Goal: Contribute content: Add original content to the website for others to see

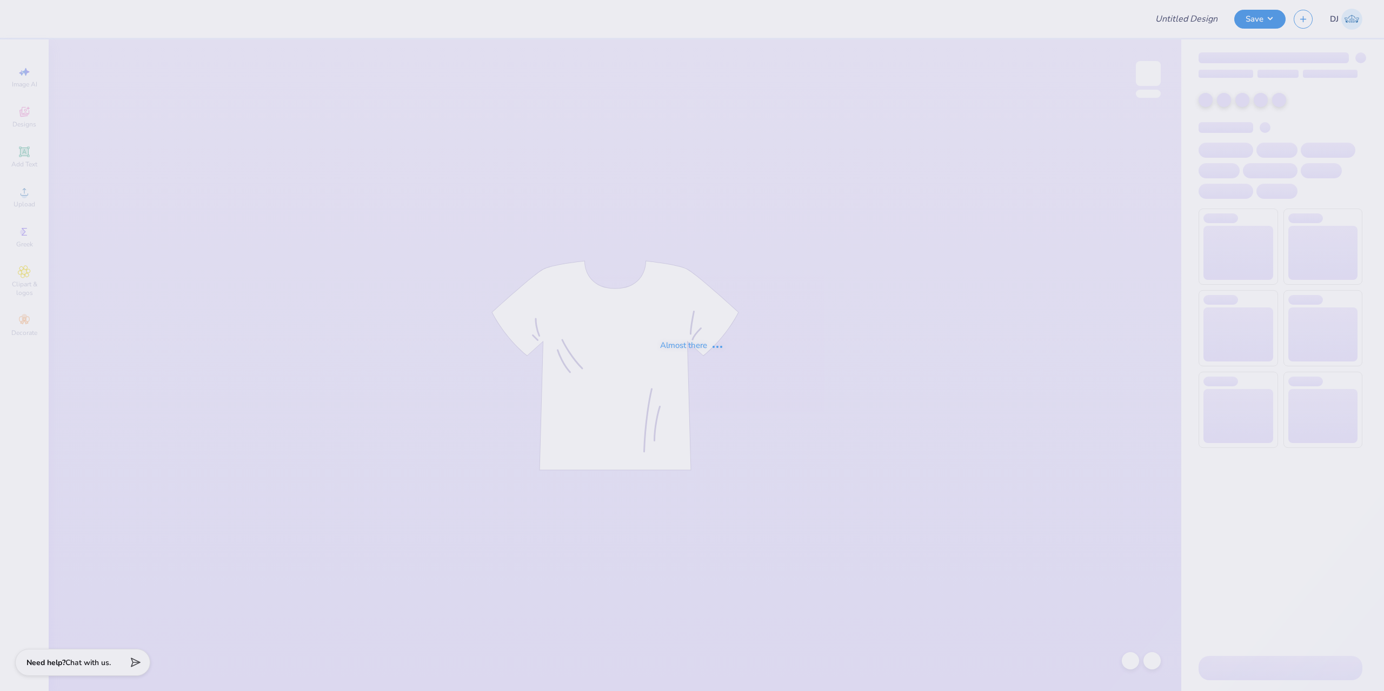
type input "Investment Banking Acad Proof 2"
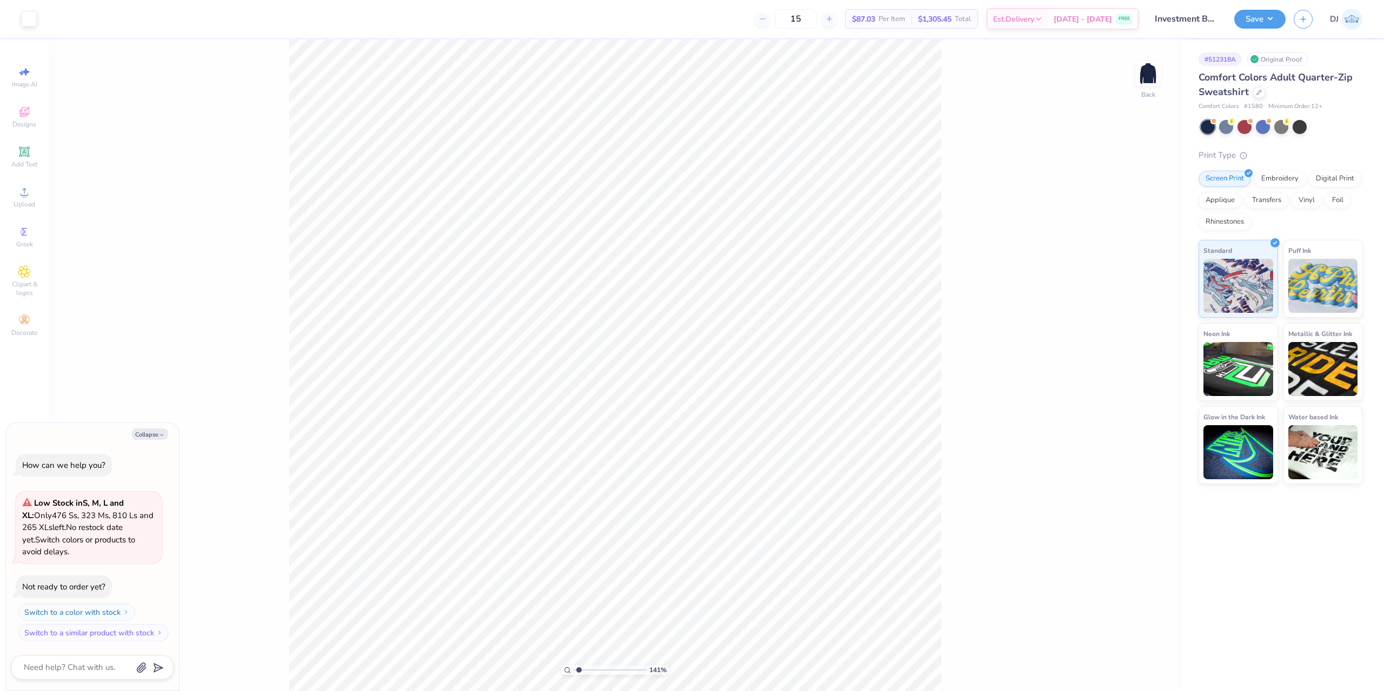
type input "1.41"
click at [579, 669] on input "range" at bounding box center [609, 670] width 73 height 10
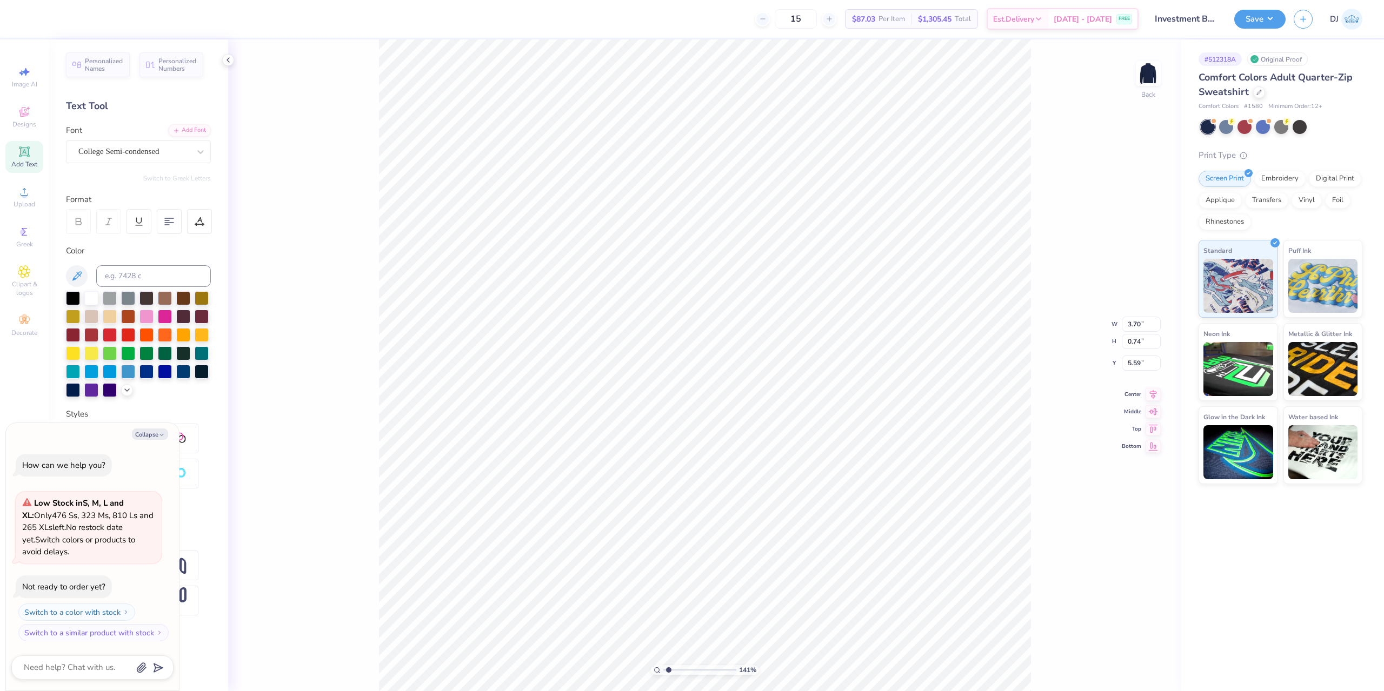
scroll to position [9, 2]
click at [24, 161] on span "Add Text" at bounding box center [24, 164] width 26 height 9
type textarea "x"
type textarea "T"
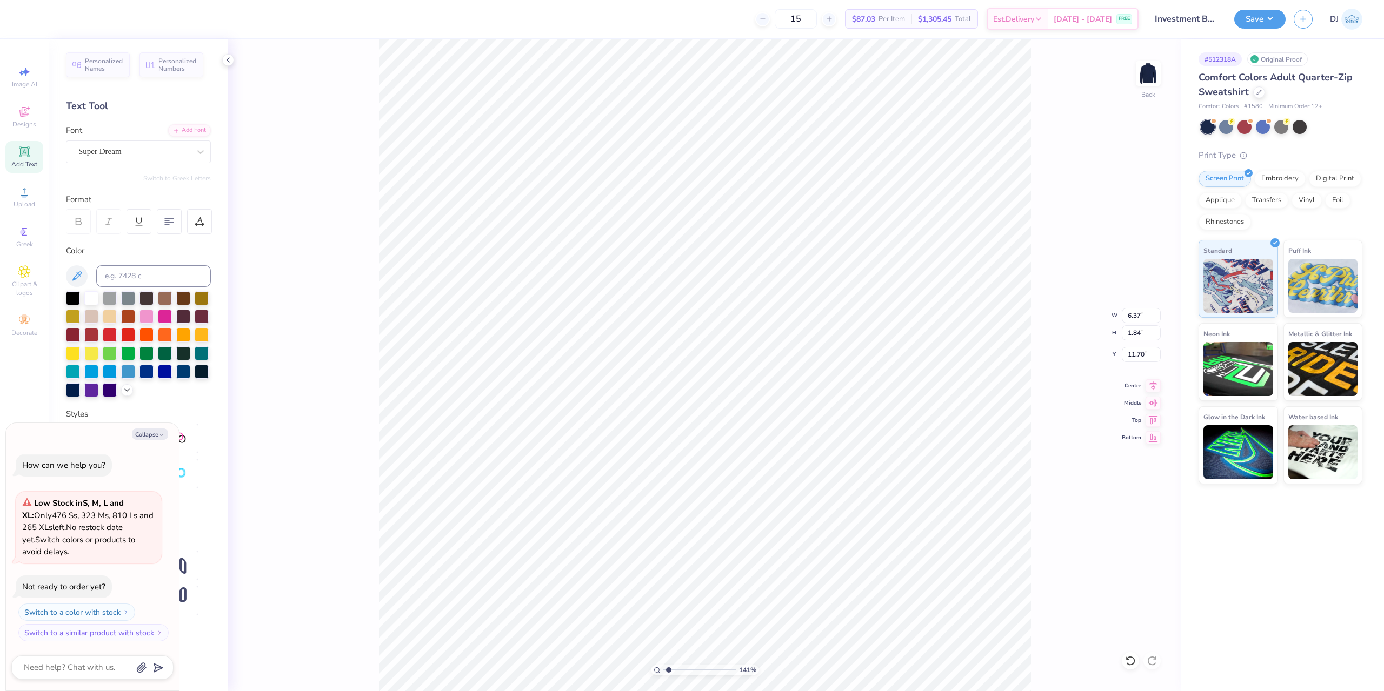
scroll to position [9, 1]
type textarea "x"
type textarea "TM"
type textarea "x"
type textarea "TM"
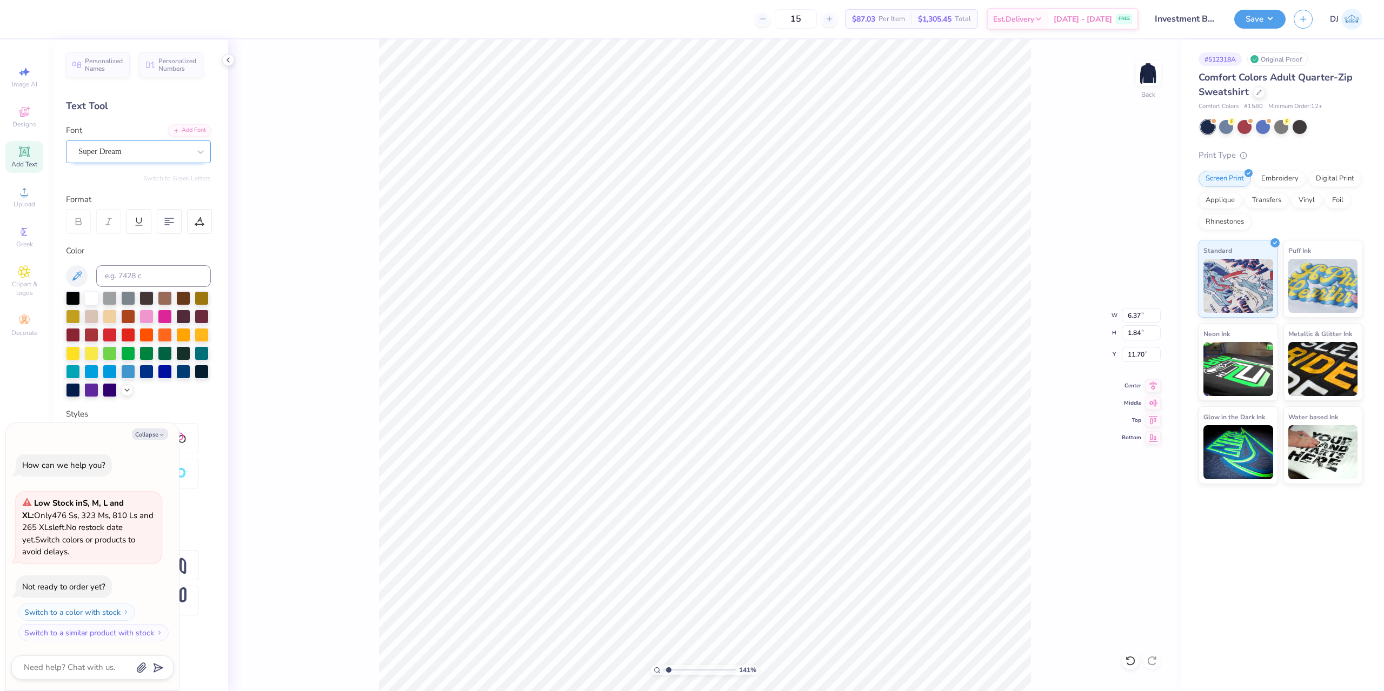
click at [137, 152] on div "Super Dream" at bounding box center [133, 151] width 113 height 17
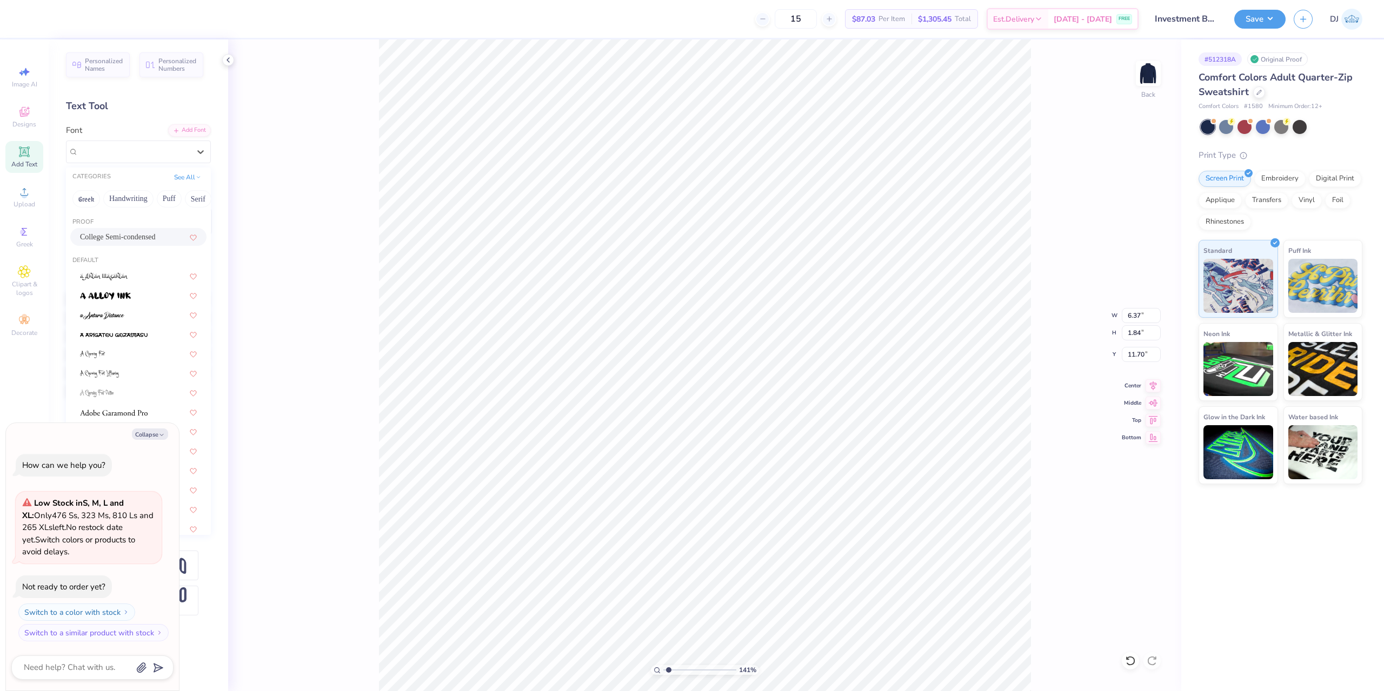
click at [125, 236] on span "College Semi-condensed" at bounding box center [118, 236] width 76 height 11
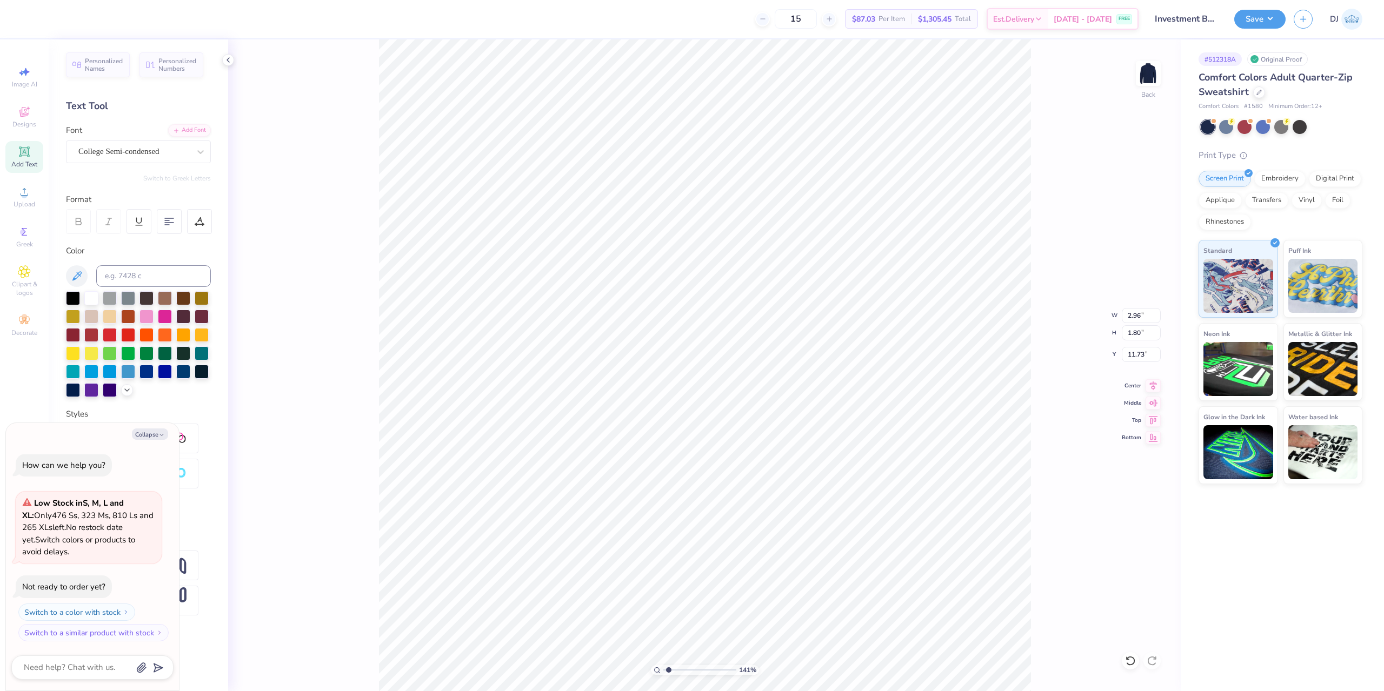
type textarea "x"
type input "0.37"
type input "0.22"
drag, startPoint x: 667, startPoint y: 668, endPoint x: 686, endPoint y: 674, distance: 20.3
click at [686, 674] on input "range" at bounding box center [699, 670] width 73 height 10
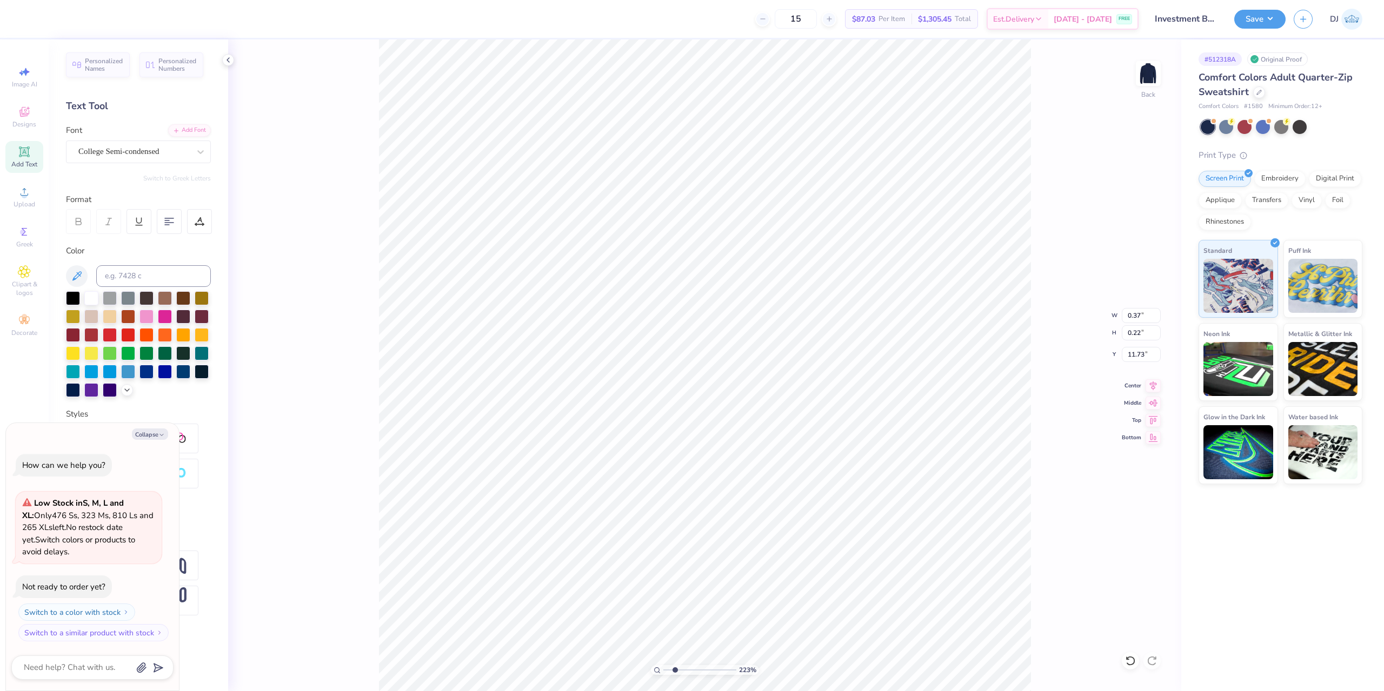
drag, startPoint x: 684, startPoint y: 671, endPoint x: 674, endPoint y: 671, distance: 9.7
type input "2.23"
click at [674, 671] on input "range" at bounding box center [699, 670] width 73 height 10
type textarea "x"
type input "8.66"
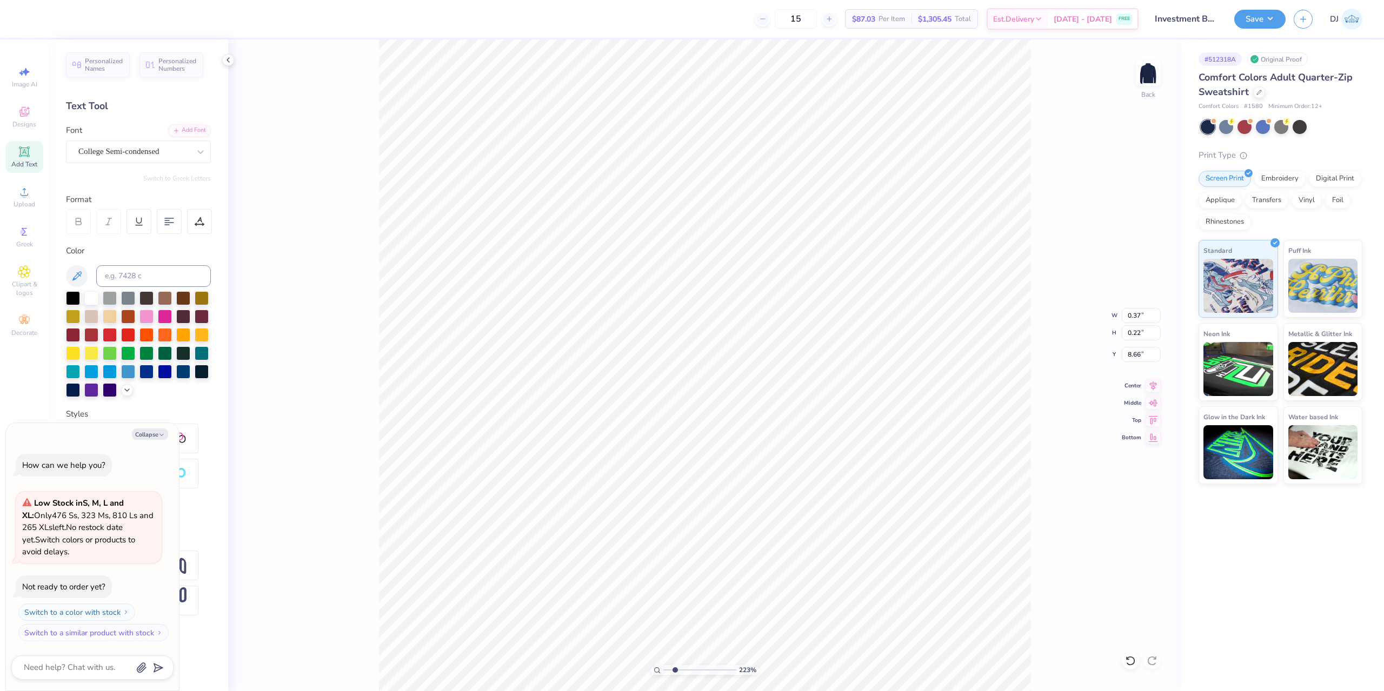
type textarea "x"
type input "0.12"
type input "0.07"
type textarea "x"
type input "5.59"
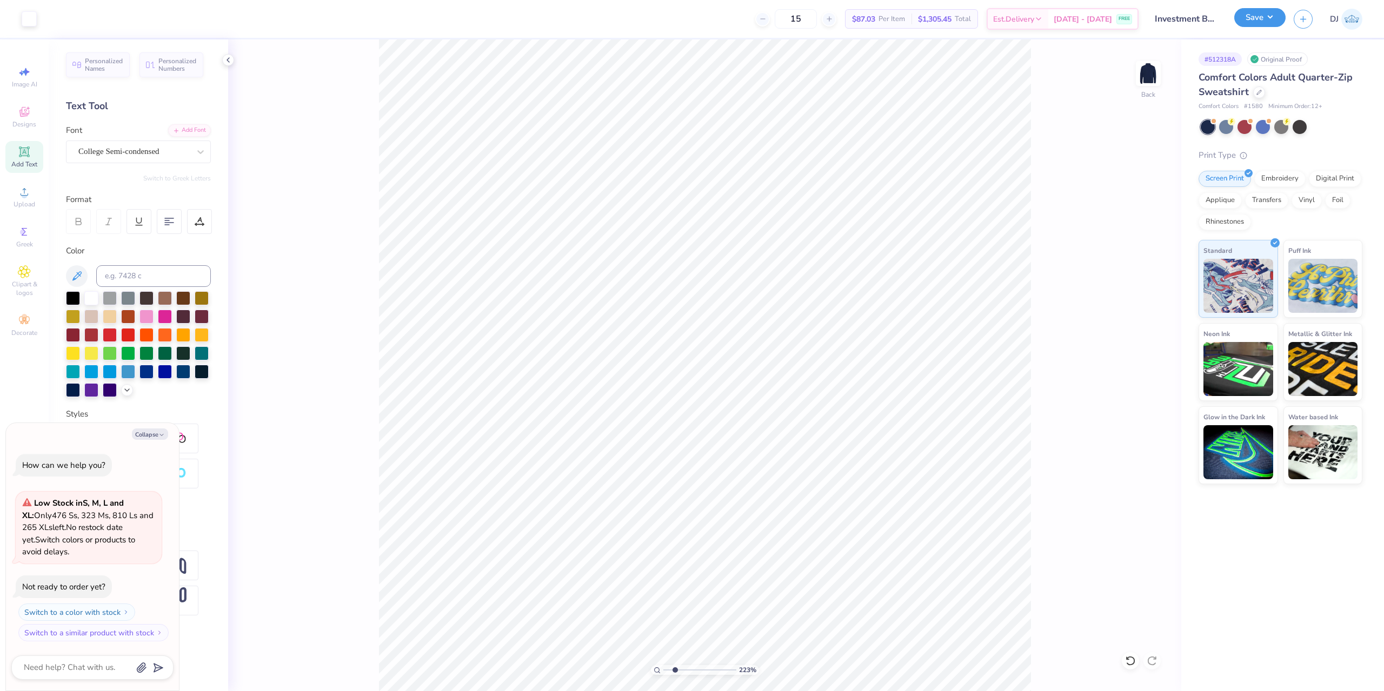
click at [1276, 16] on button "Save" at bounding box center [1259, 17] width 51 height 19
type textarea "x"
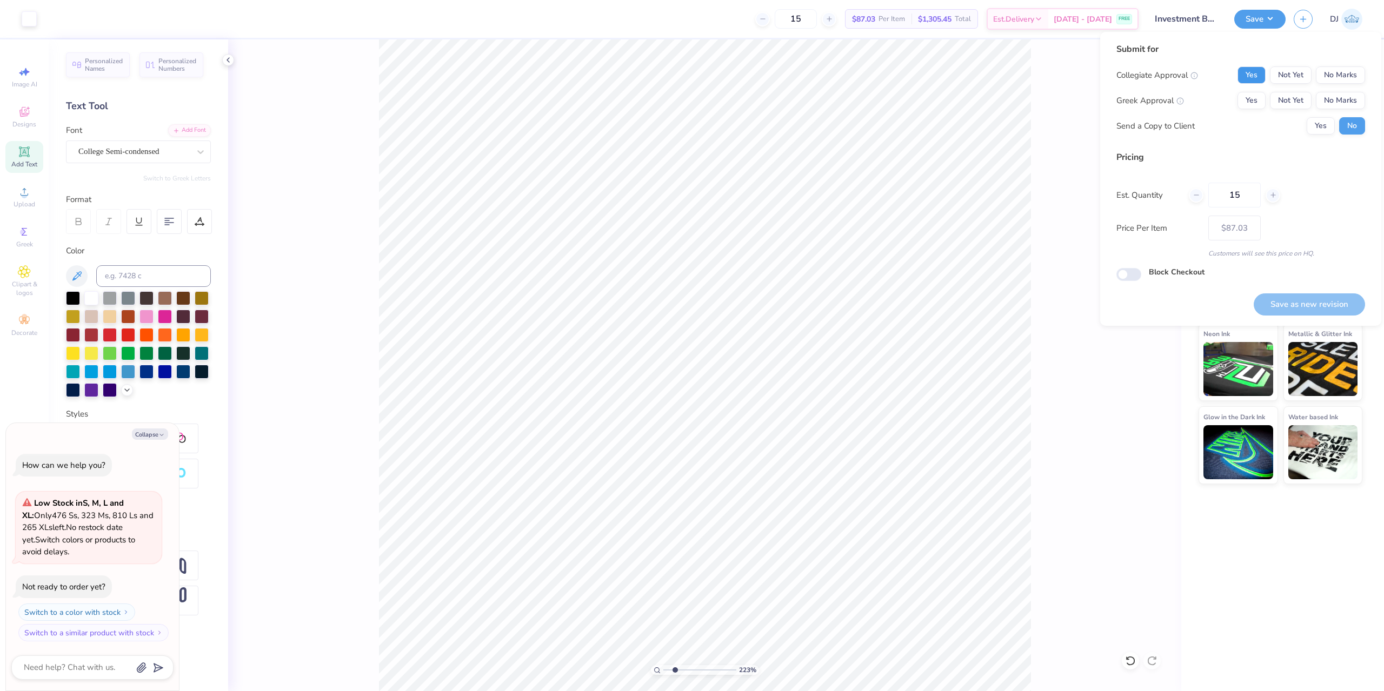
click at [1250, 73] on button "Yes" at bounding box center [1251, 74] width 28 height 17
click at [1319, 99] on button "No Marks" at bounding box center [1339, 100] width 49 height 17
click at [1321, 302] on button "Save as new revision" at bounding box center [1308, 304] width 111 height 22
type input "$87.03"
type textarea "x"
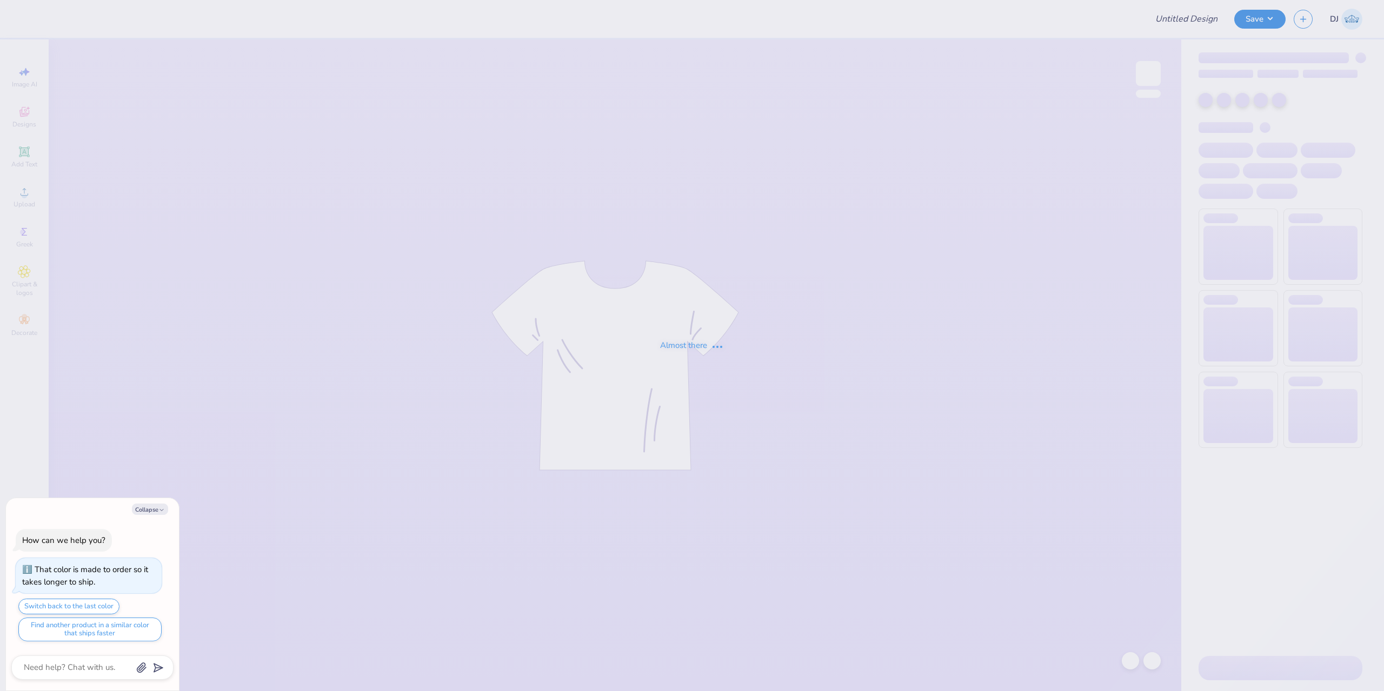
type textarea "x"
type input "Pattern kkg shorts"
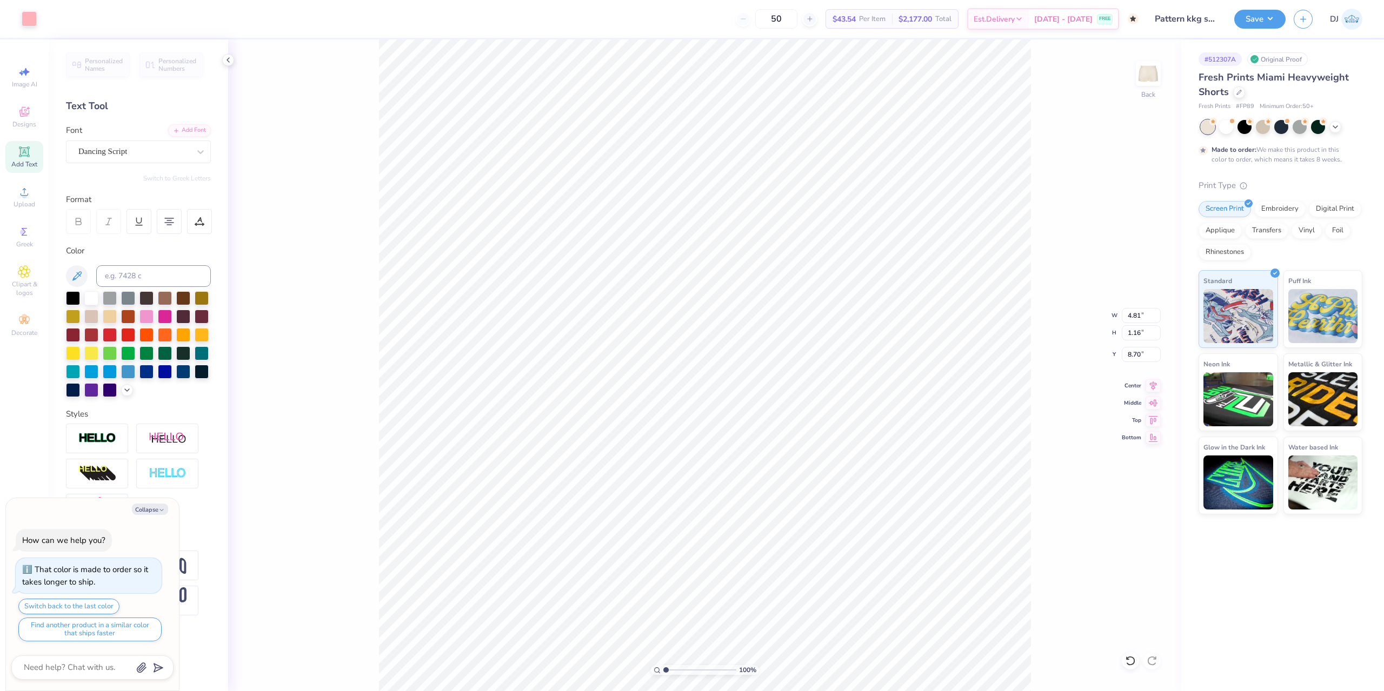
type textarea "x"
type input "7.86"
click at [1088, 433] on div "100 % Back W 3.93 3.93 " H 1.83 1.83 " Y 7.86 7.86 " Center Middle Top Bottom" at bounding box center [704, 365] width 953 height 652
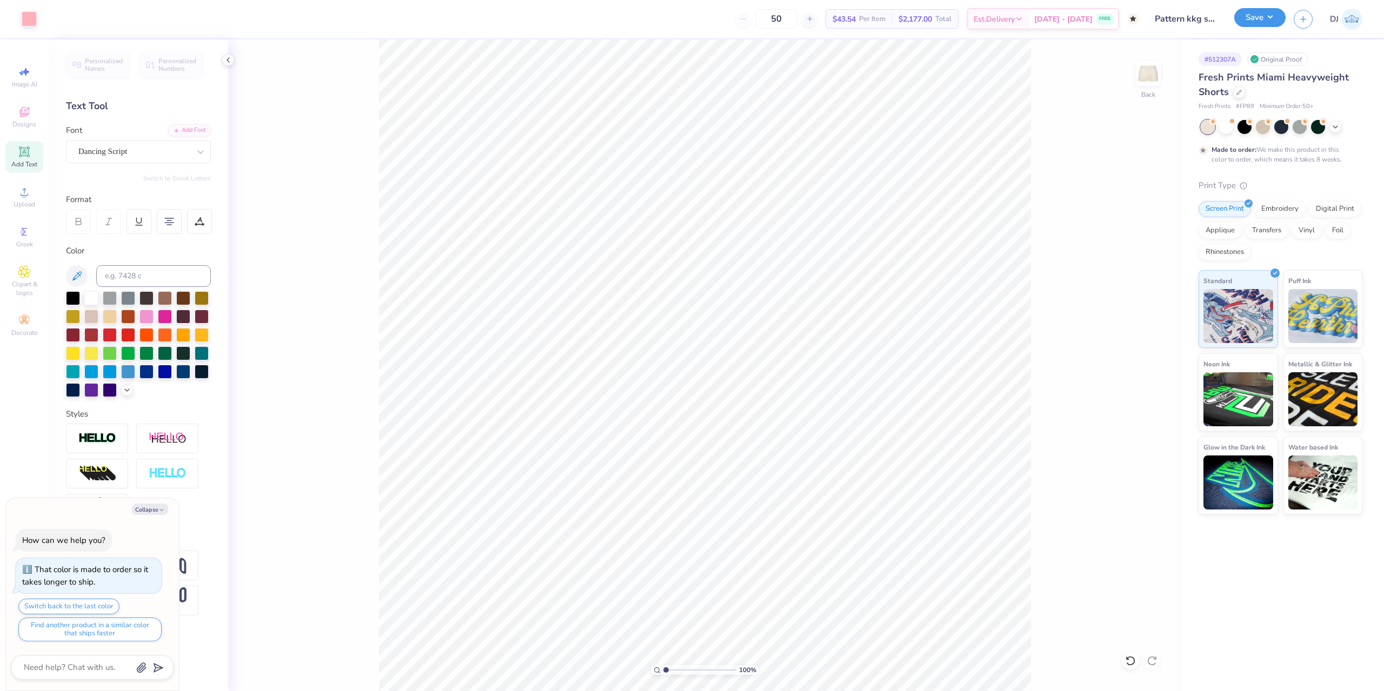
click at [1257, 21] on button "Save" at bounding box center [1259, 17] width 51 height 19
click at [1259, 19] on button "Save" at bounding box center [1259, 17] width 51 height 19
click at [1266, 4] on div "Save DJ" at bounding box center [1309, 19] width 150 height 38
click at [1258, 25] on button "Save" at bounding box center [1259, 17] width 51 height 19
type textarea "x"
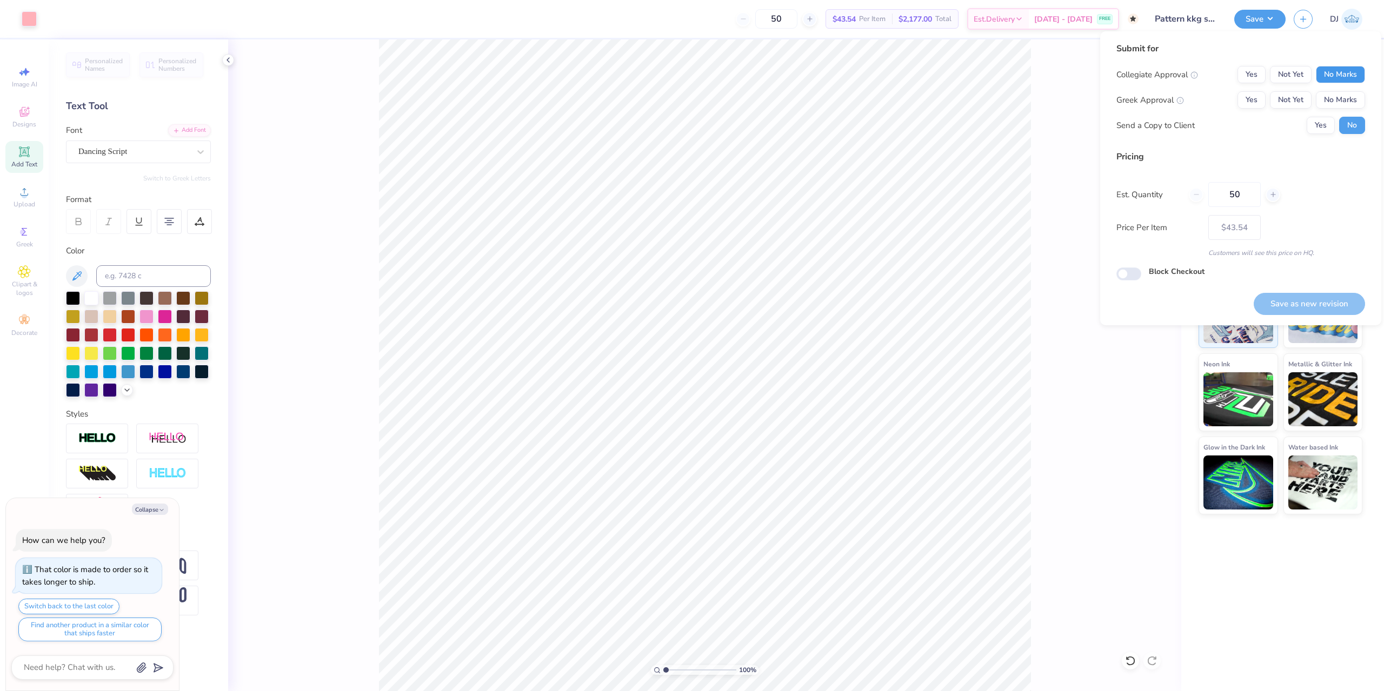
click at [1328, 71] on button "No Marks" at bounding box center [1339, 74] width 49 height 17
click at [1279, 98] on button "Not Yet" at bounding box center [1290, 99] width 42 height 17
click at [1264, 98] on button "Yes" at bounding box center [1251, 99] width 28 height 17
click at [1335, 298] on button "Save as new revision" at bounding box center [1308, 304] width 111 height 22
type input "$43.54"
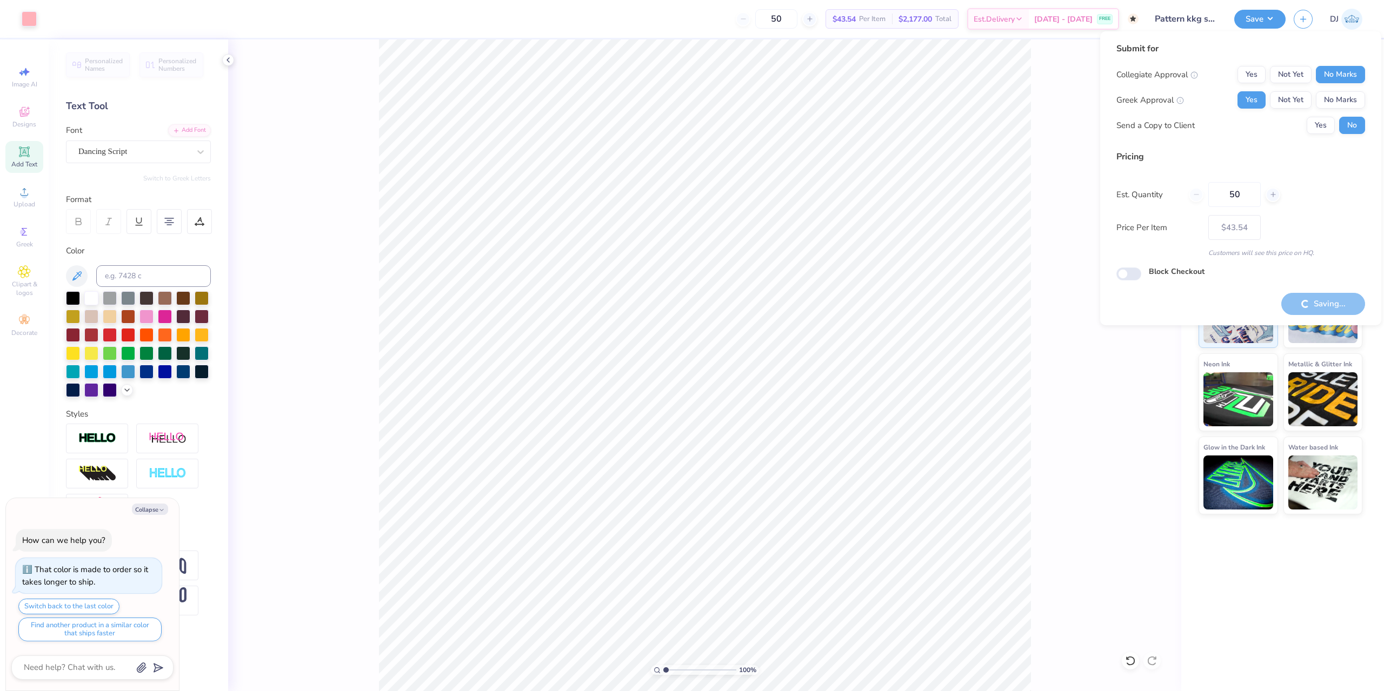
type textarea "x"
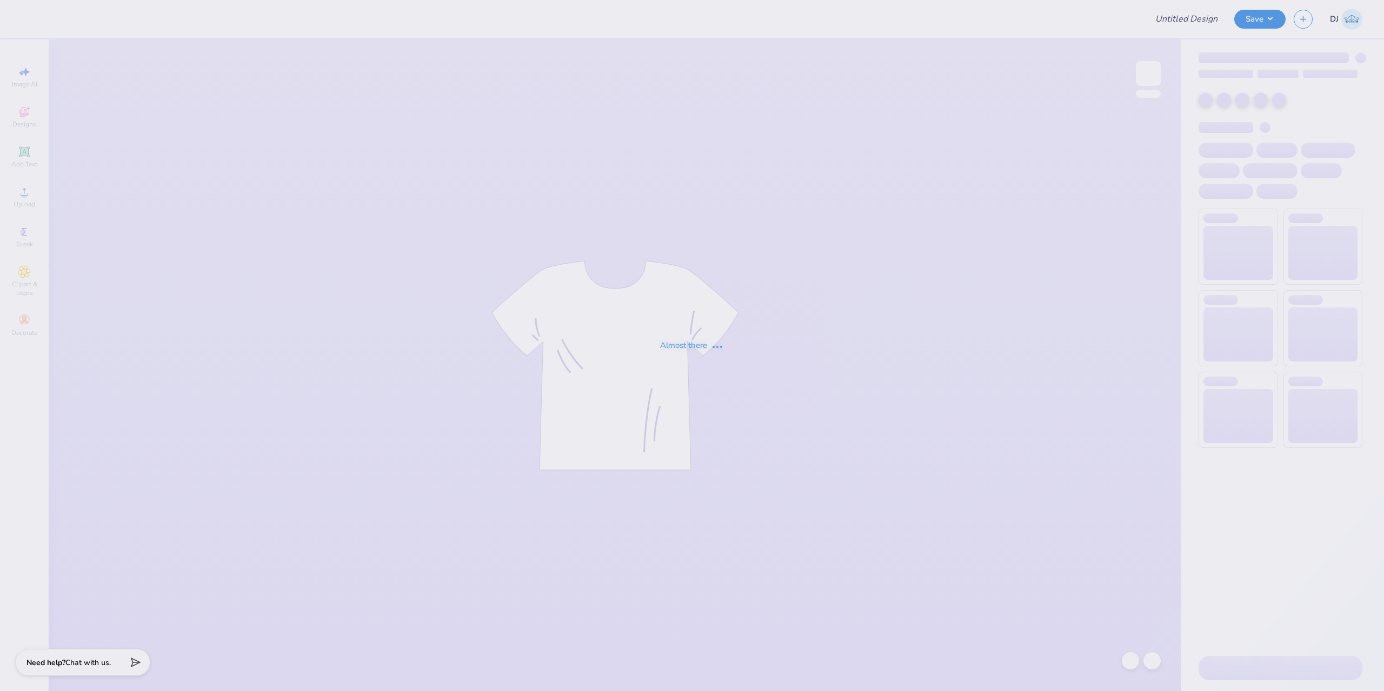
type input "Investment Banking Academy Proof 1"
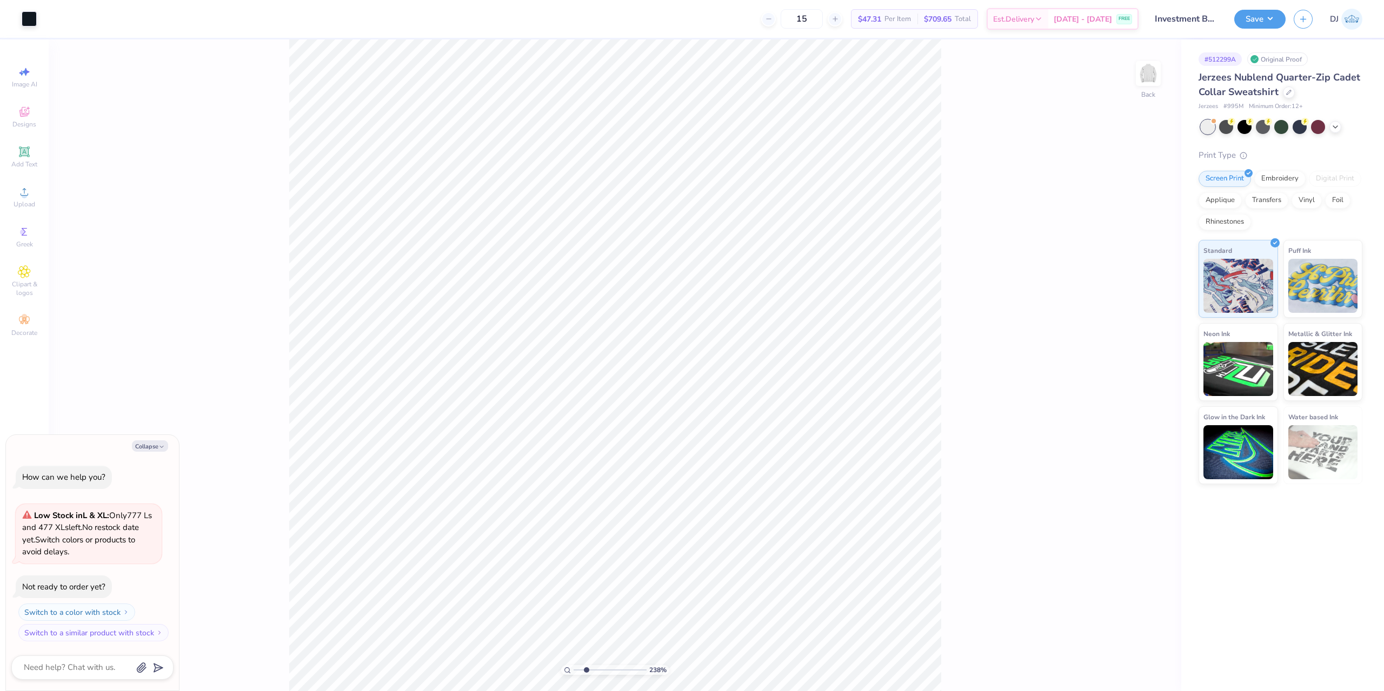
drag, startPoint x: 578, startPoint y: 671, endPoint x: 585, endPoint y: 665, distance: 8.4
click at [586, 671] on input "range" at bounding box center [609, 670] width 73 height 10
type input "2.38"
click at [586, 670] on input "range" at bounding box center [609, 670] width 73 height 10
click at [18, 147] on icon at bounding box center [24, 151] width 13 height 13
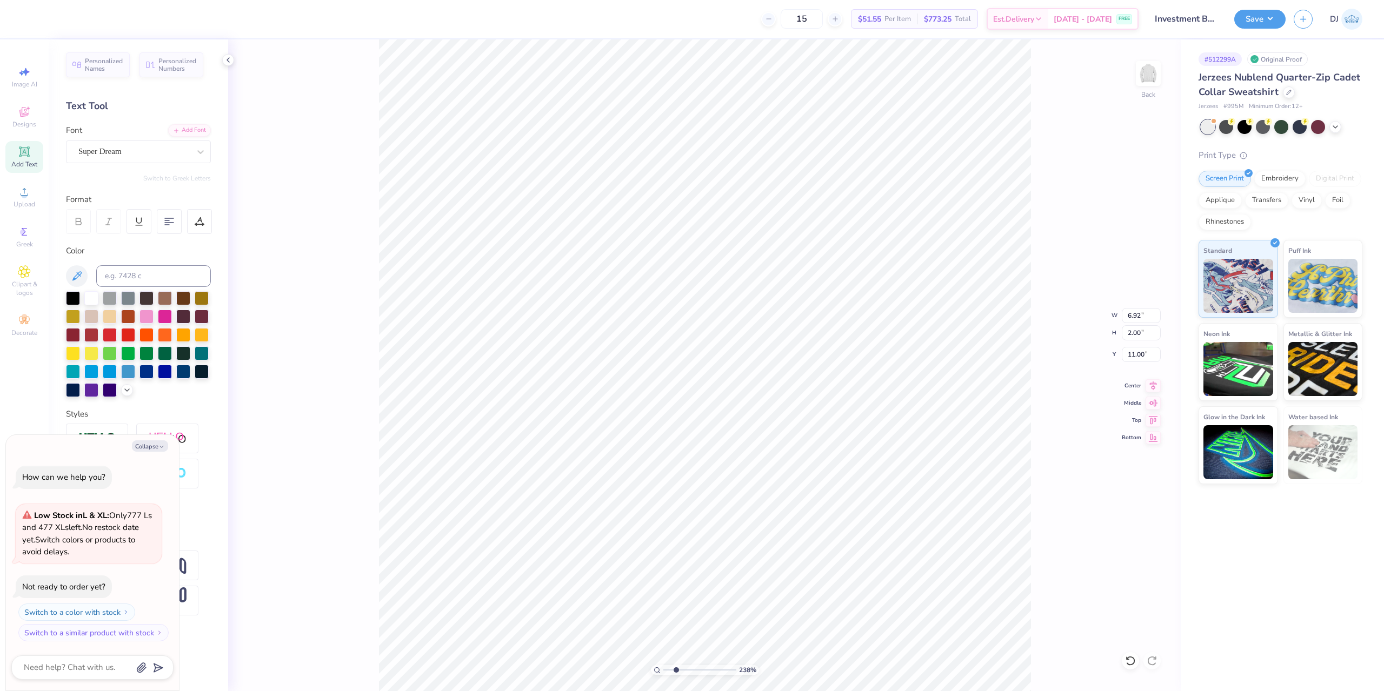
scroll to position [9, 1]
type textarea "x"
type input "11.08"
type textarea "x"
type textarea "T"
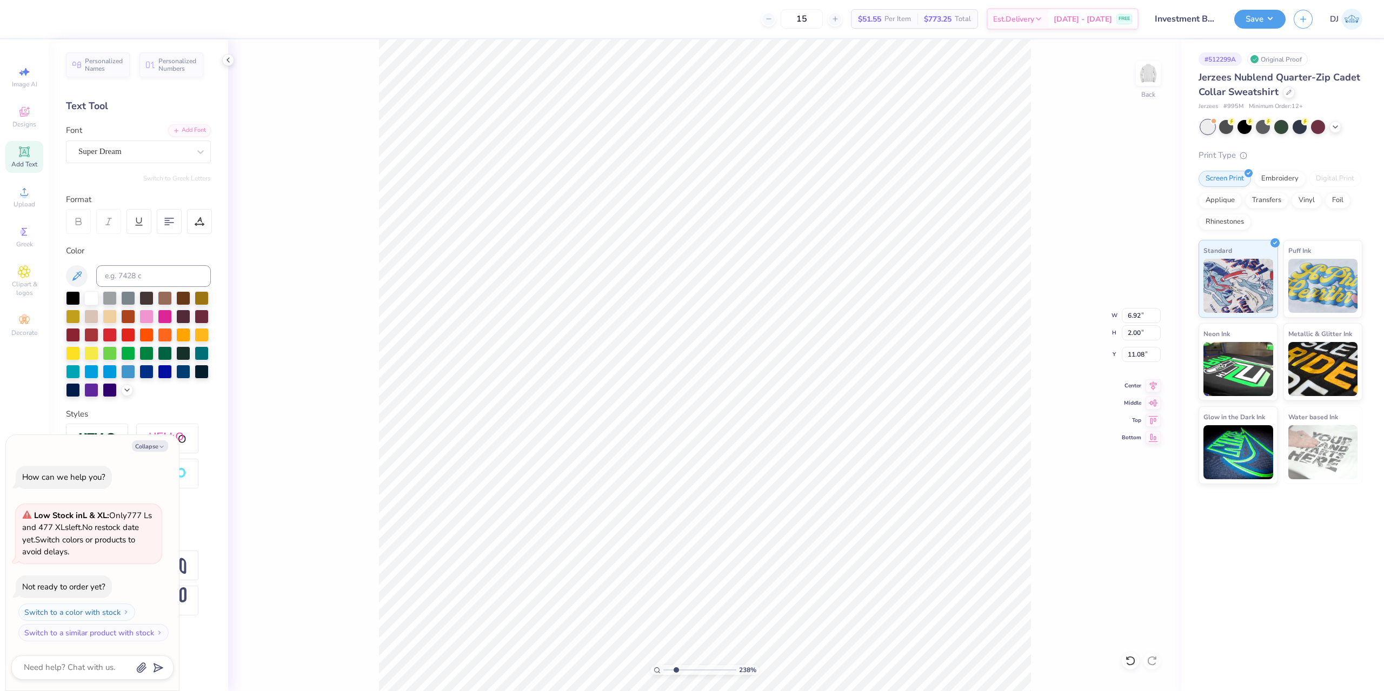
type textarea "x"
type textarea "TM"
type textarea "x"
type textarea "TM"
click at [155, 155] on div "Super Dream" at bounding box center [133, 151] width 113 height 17
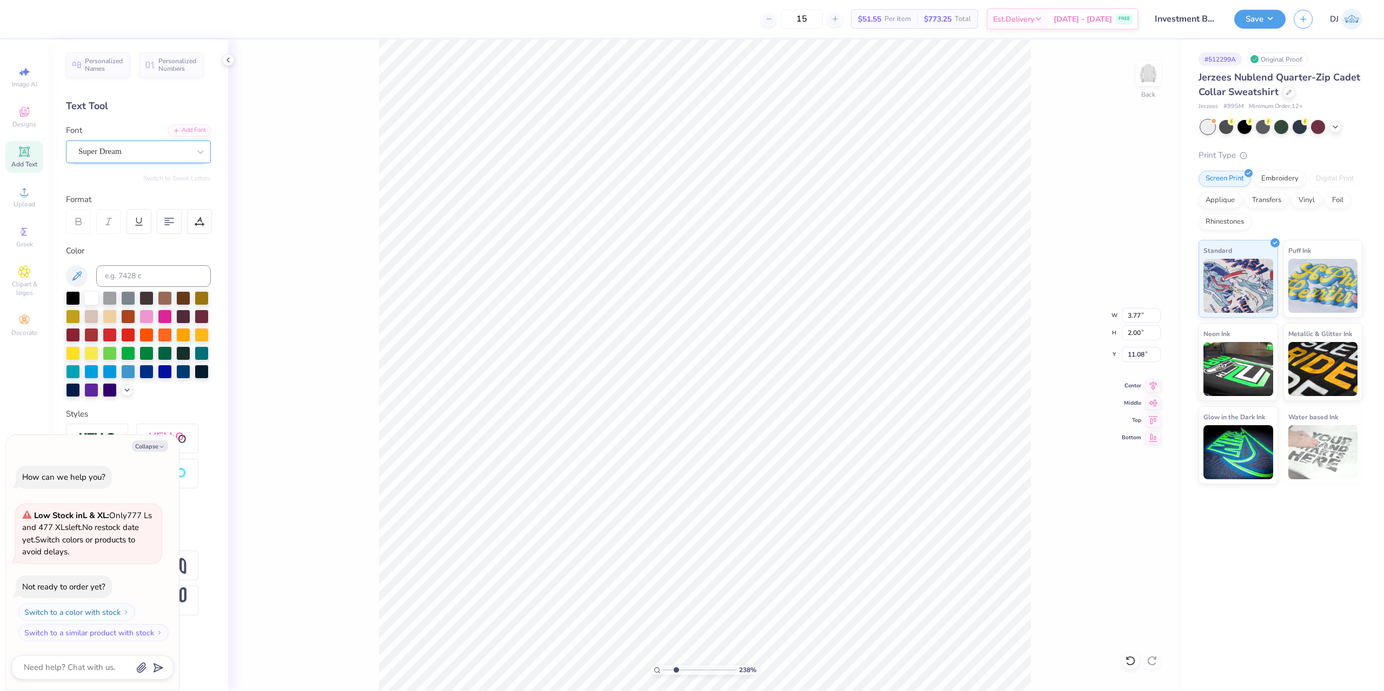
type textarea "x"
click at [157, 145] on div at bounding box center [133, 151] width 111 height 15
type input "time"
type textarea "x"
click at [272, 284] on div "238 % Back W 3.77 3.77 " H 2.00 2.00 " Y 11.08 11.08 " Center [GEOGRAPHIC_DATA]" at bounding box center [704, 365] width 953 height 652
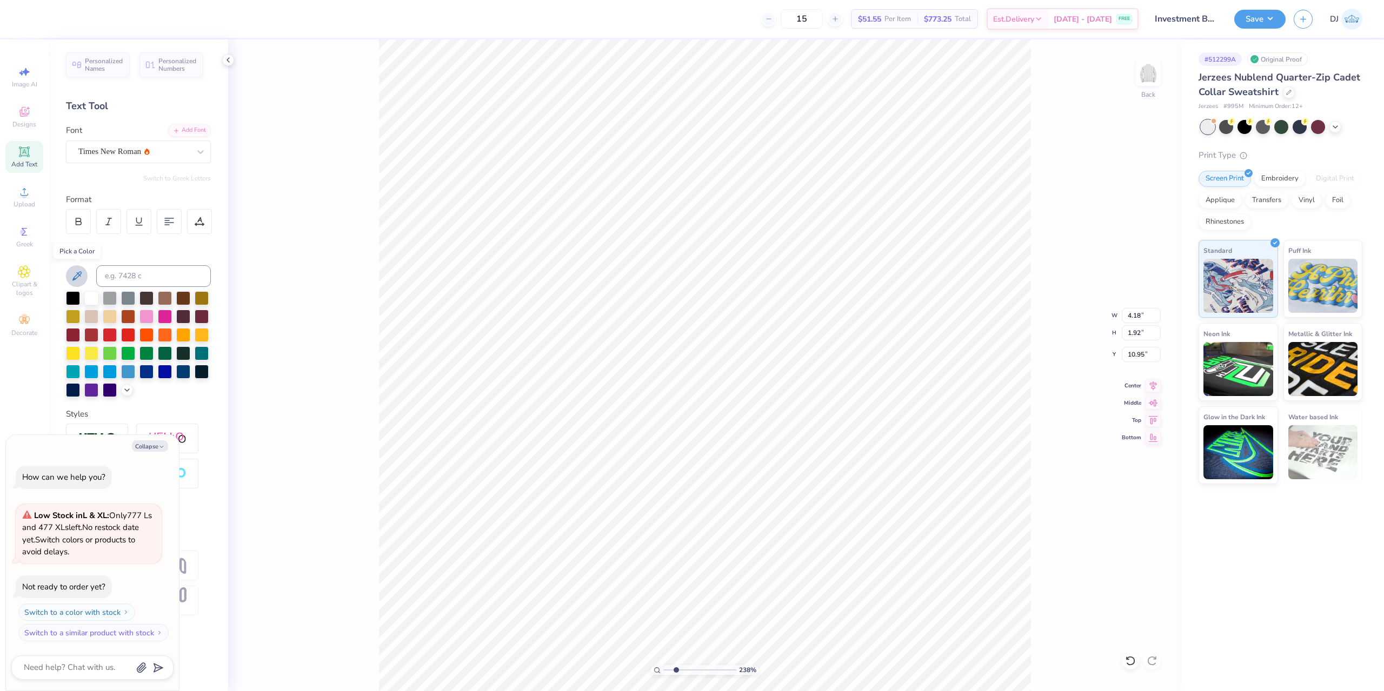
click at [78, 270] on icon at bounding box center [76, 276] width 13 height 13
type textarea "x"
type input "10.94"
type textarea "x"
type input "0.23"
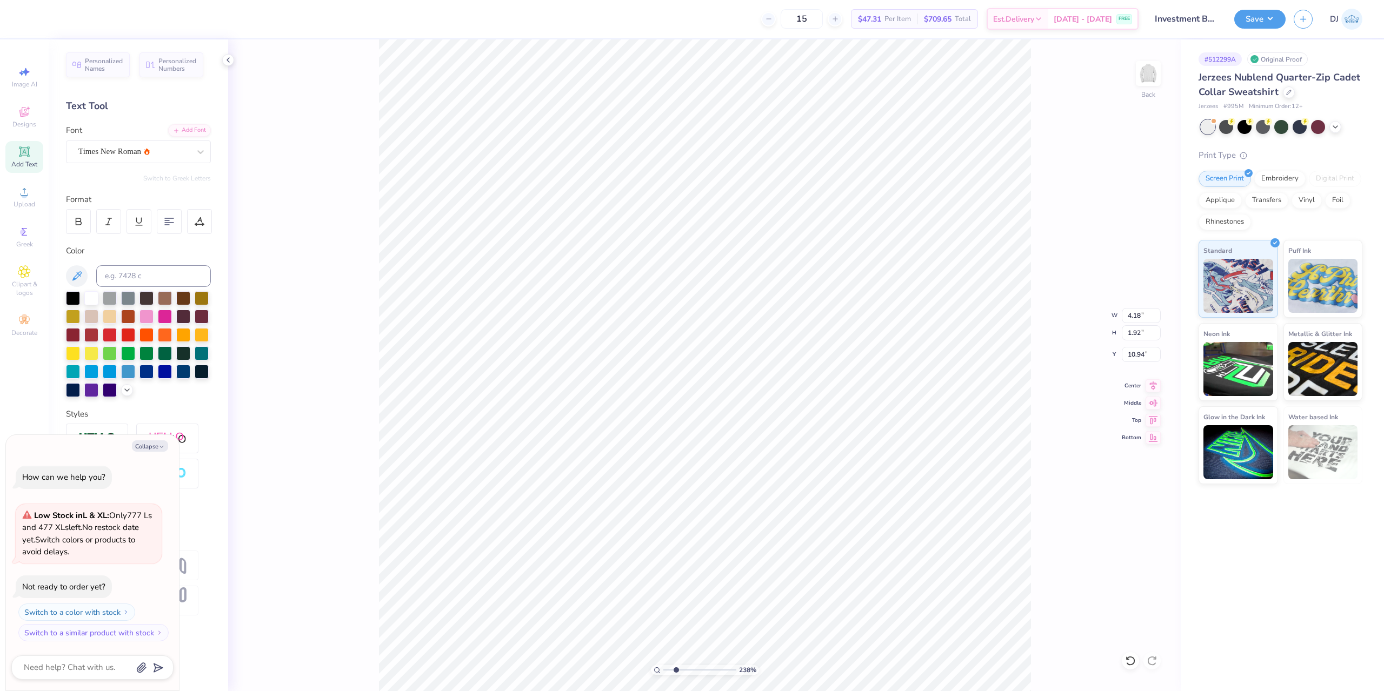
type input "0.11"
type input "10.65"
type textarea "x"
type input "8.70"
type textarea "x"
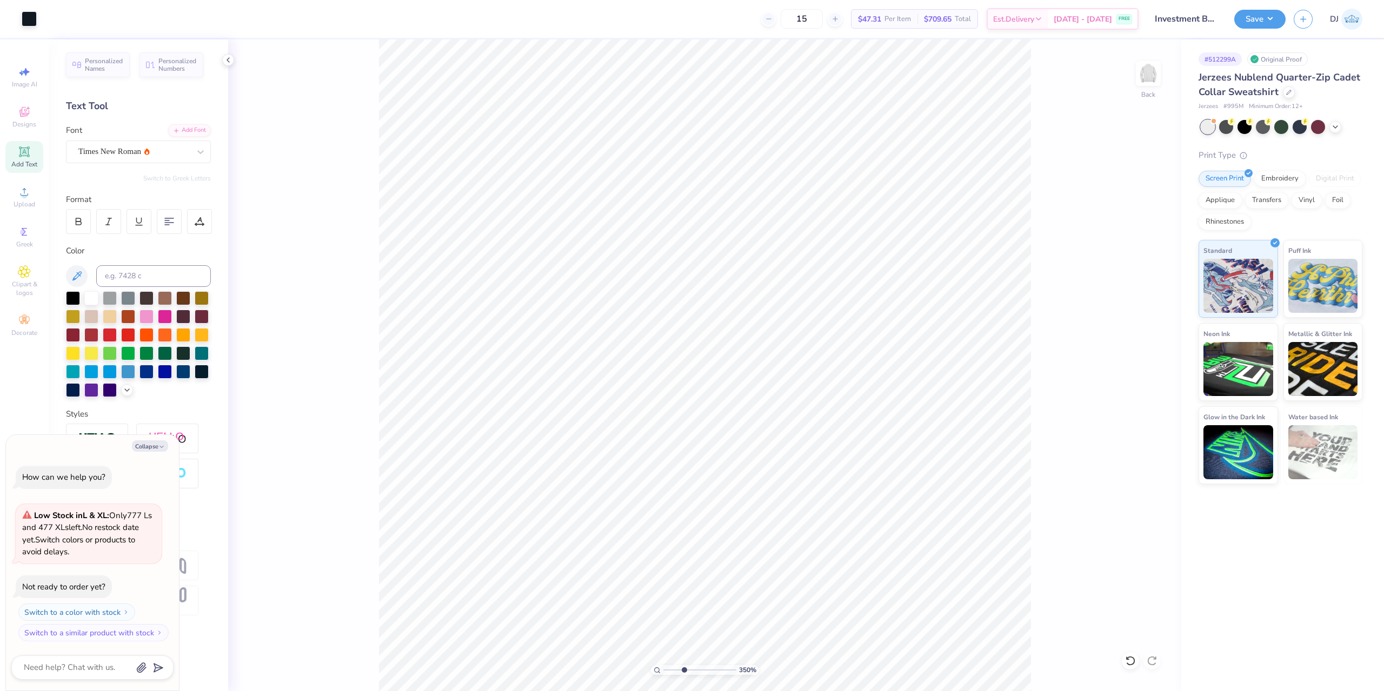
drag, startPoint x: 677, startPoint y: 669, endPoint x: 684, endPoint y: 670, distance: 6.6
type input "3.5"
click at [684, 670] on input "range" at bounding box center [699, 670] width 73 height 10
type textarea "x"
type input "0.15"
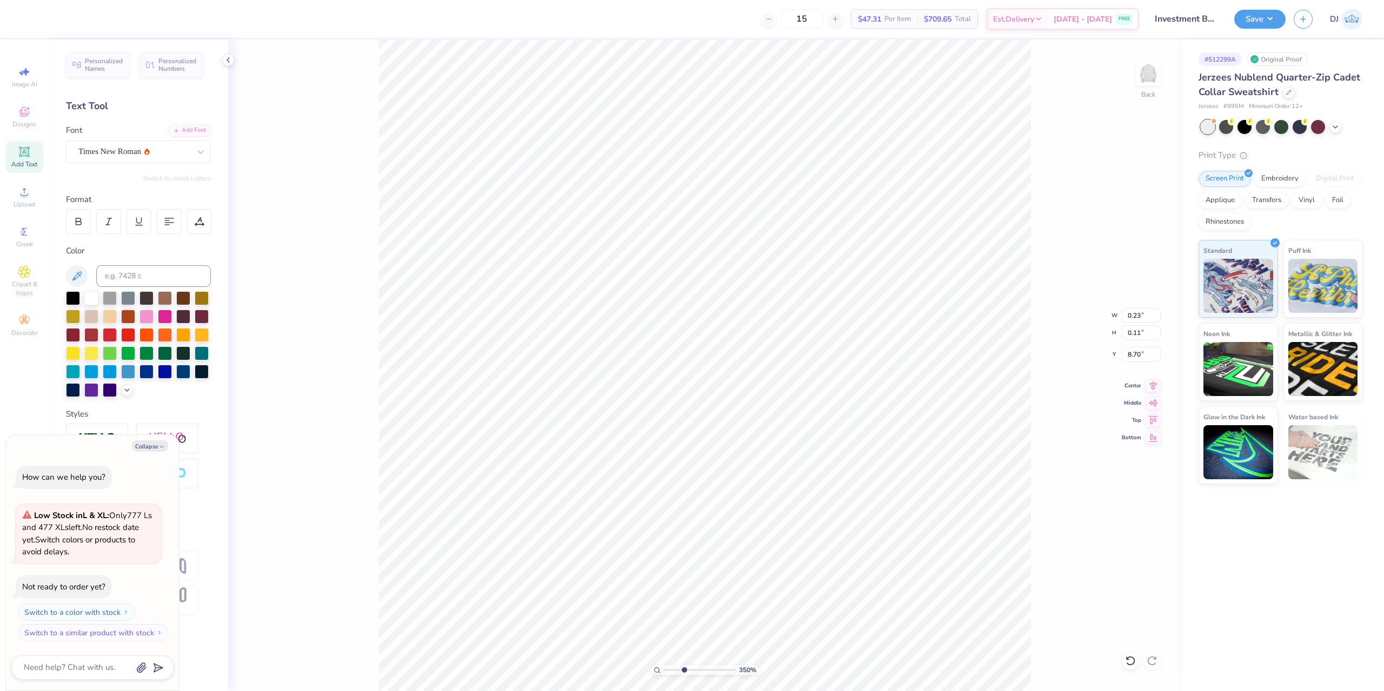
type input "0.07"
type input "8.69"
type textarea "x"
type input "8.67"
type textarea "x"
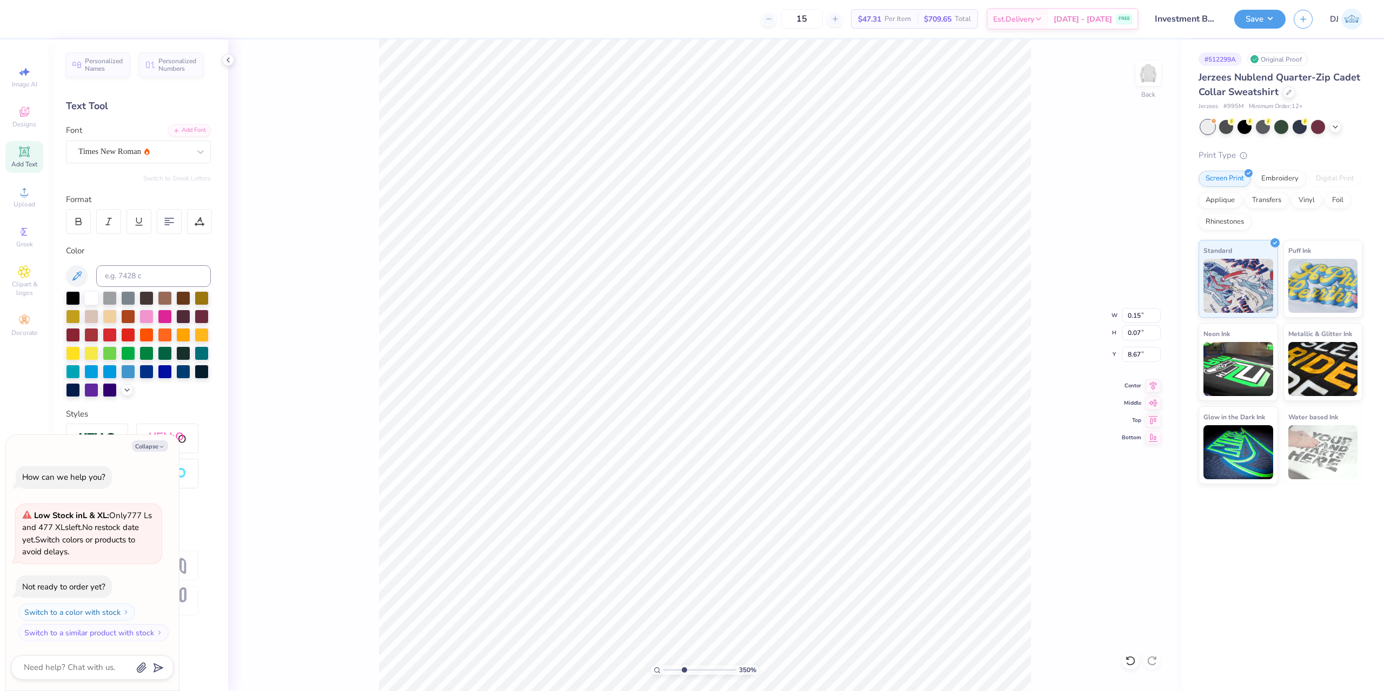
type input "0.09"
type input "0.04"
type input "8.66"
click at [1258, 18] on button "Save" at bounding box center [1259, 17] width 51 height 19
type textarea "x"
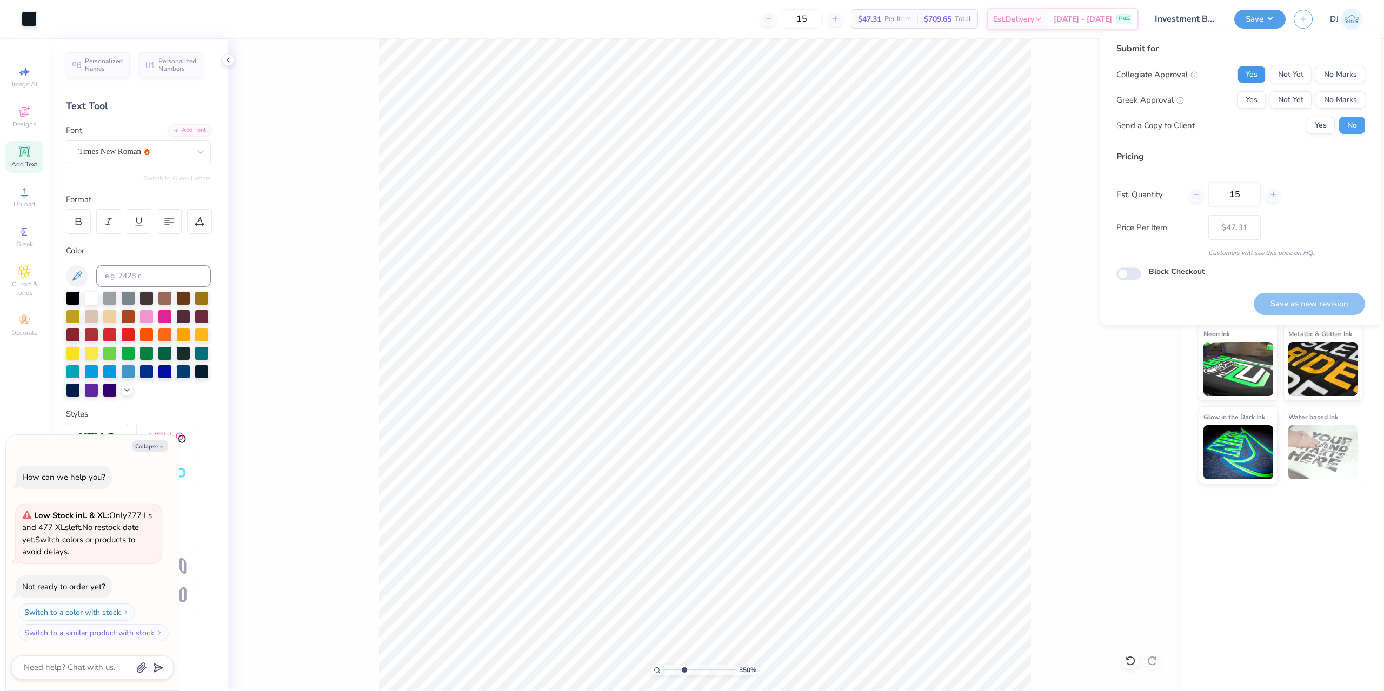
click at [1253, 72] on button "Yes" at bounding box center [1251, 74] width 28 height 17
click at [1326, 97] on button "No Marks" at bounding box center [1339, 99] width 49 height 17
click at [1338, 304] on button "Save as new revision" at bounding box center [1308, 304] width 111 height 22
type input "$47.31"
drag, startPoint x: 684, startPoint y: 670, endPoint x: 677, endPoint y: 670, distance: 7.0
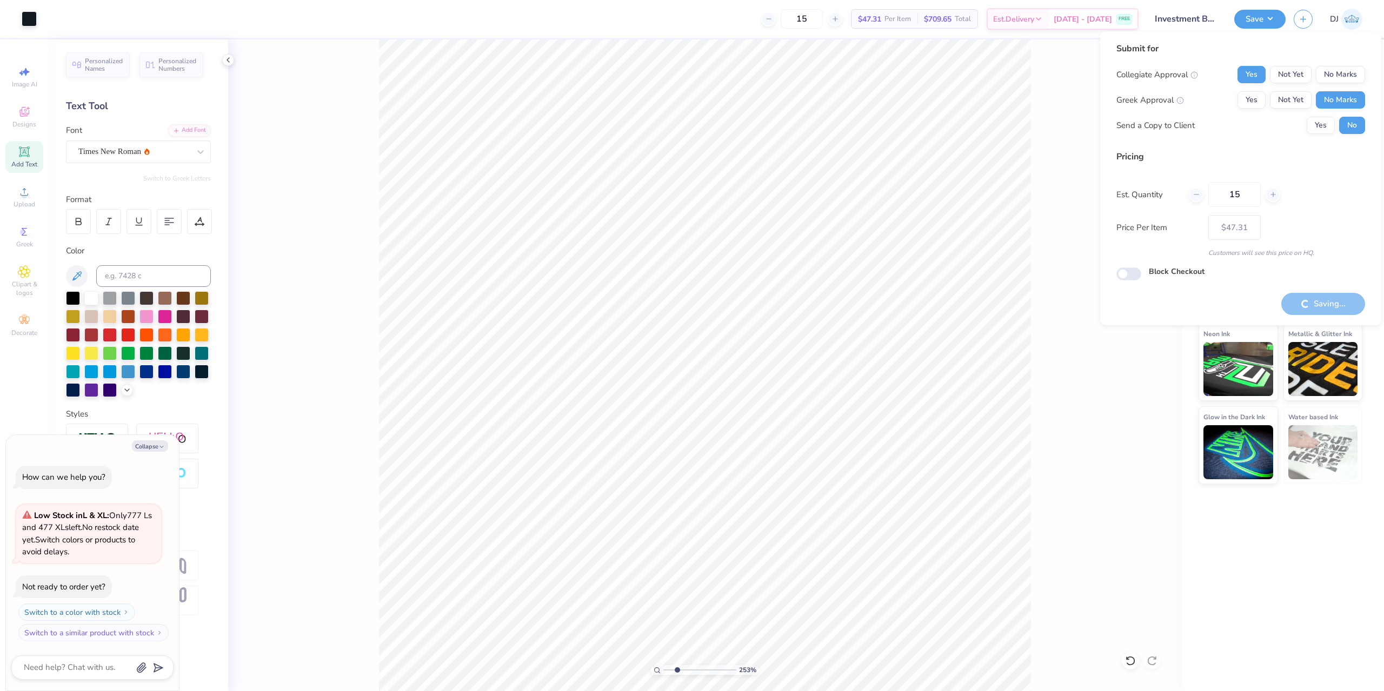
type input "2.53"
click at [677, 670] on input "range" at bounding box center [699, 670] width 73 height 10
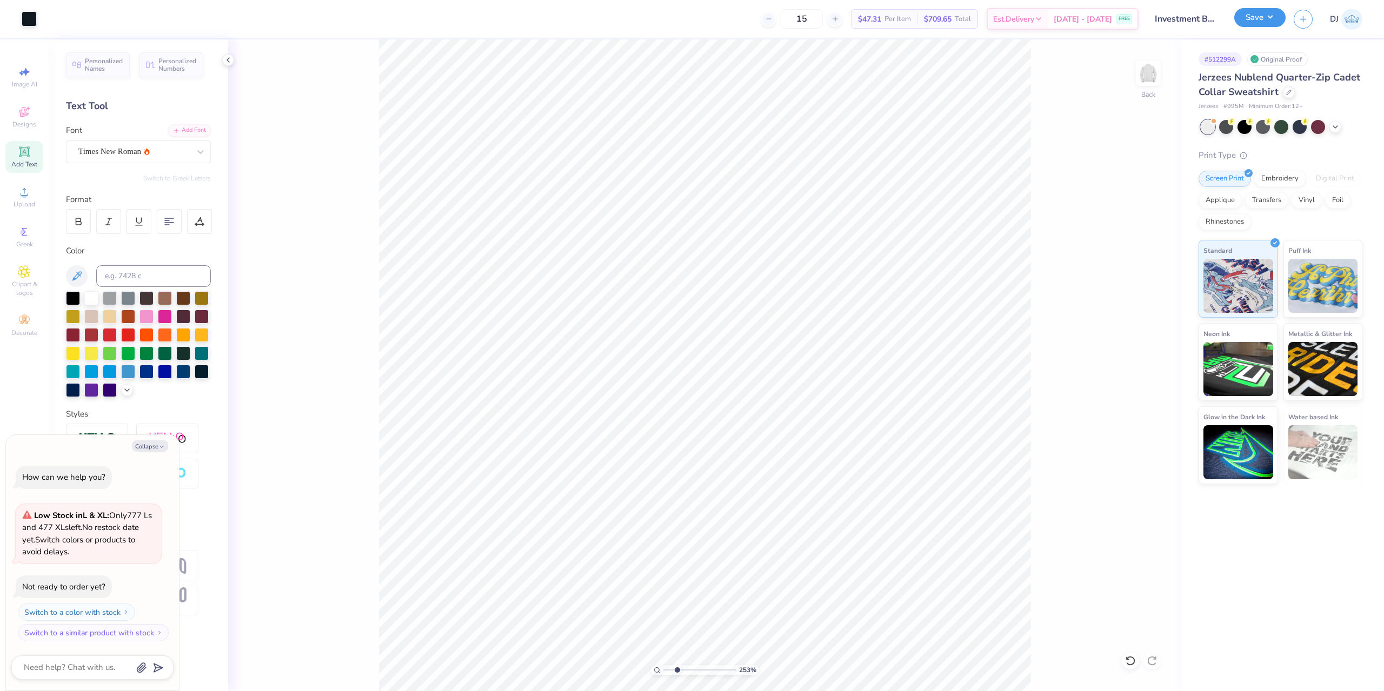
click at [1268, 18] on button "Save" at bounding box center [1259, 17] width 51 height 19
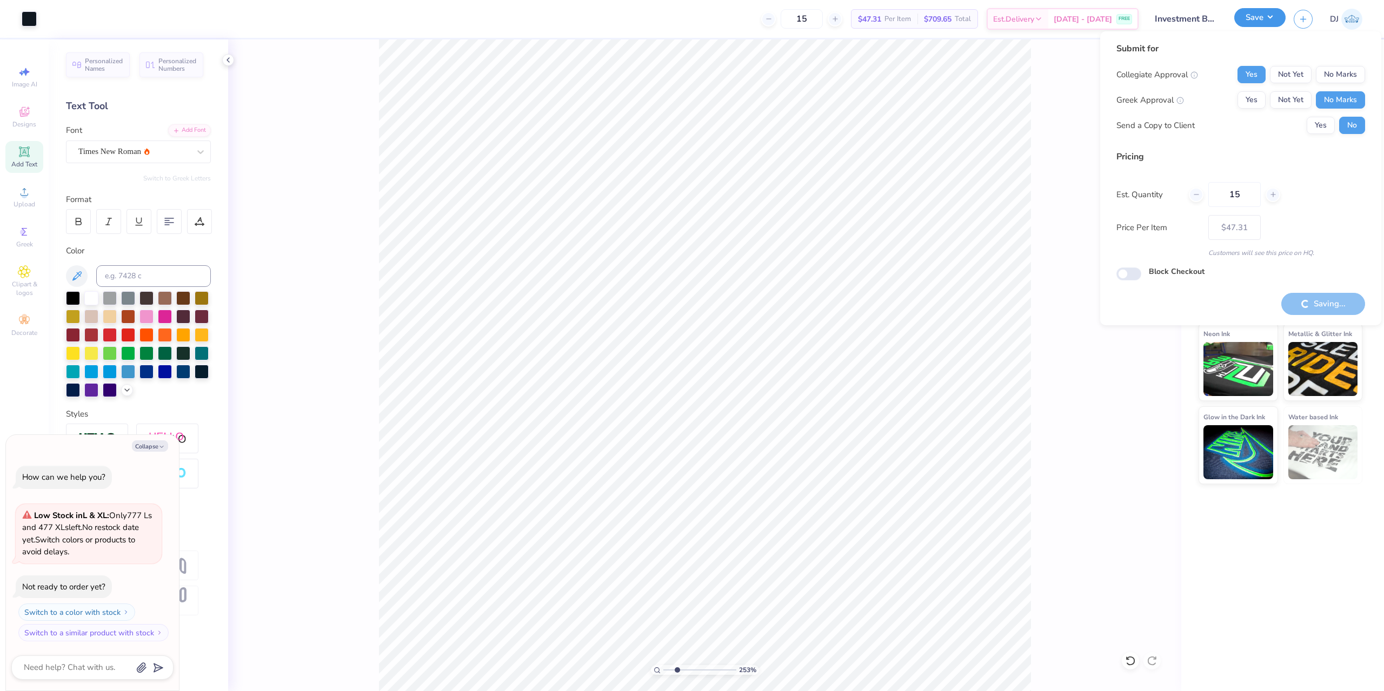
type textarea "x"
type input "2.9"
type textarea "x"
type input "2.68"
type textarea "x"
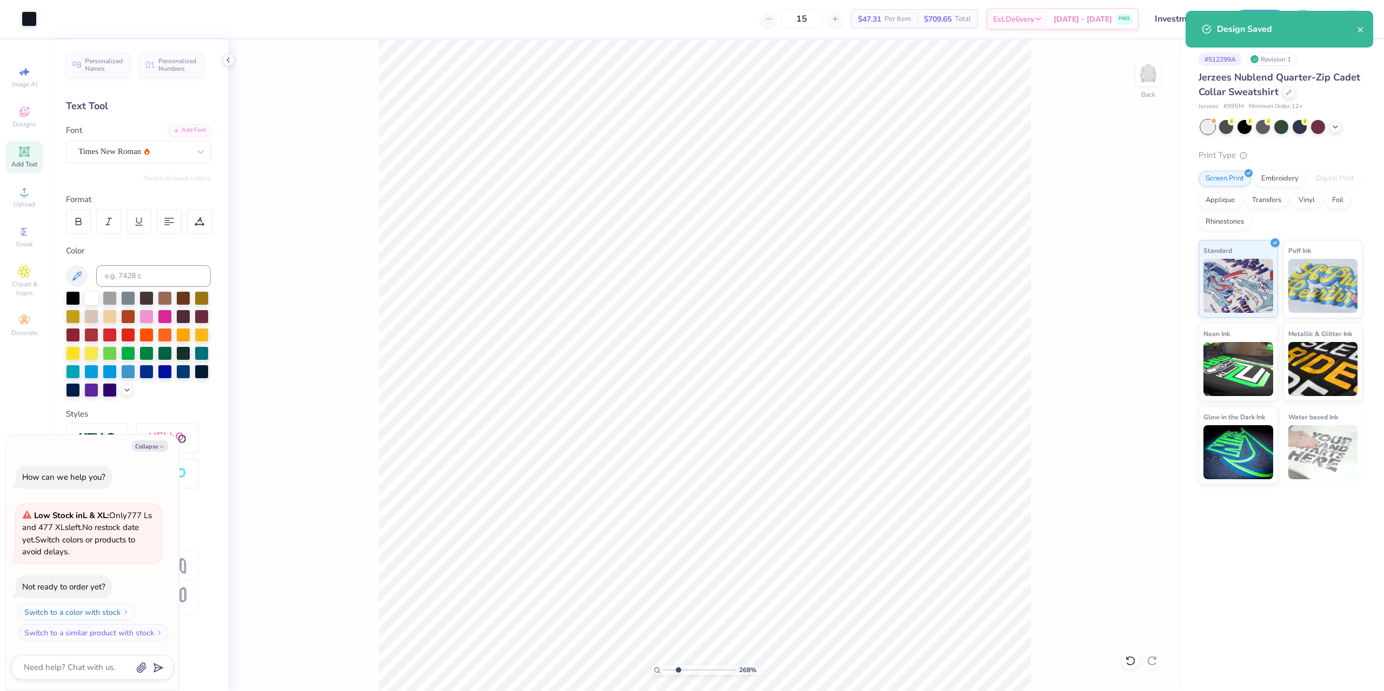
type input "2.68"
click at [678, 671] on input "range" at bounding box center [699, 670] width 73 height 10
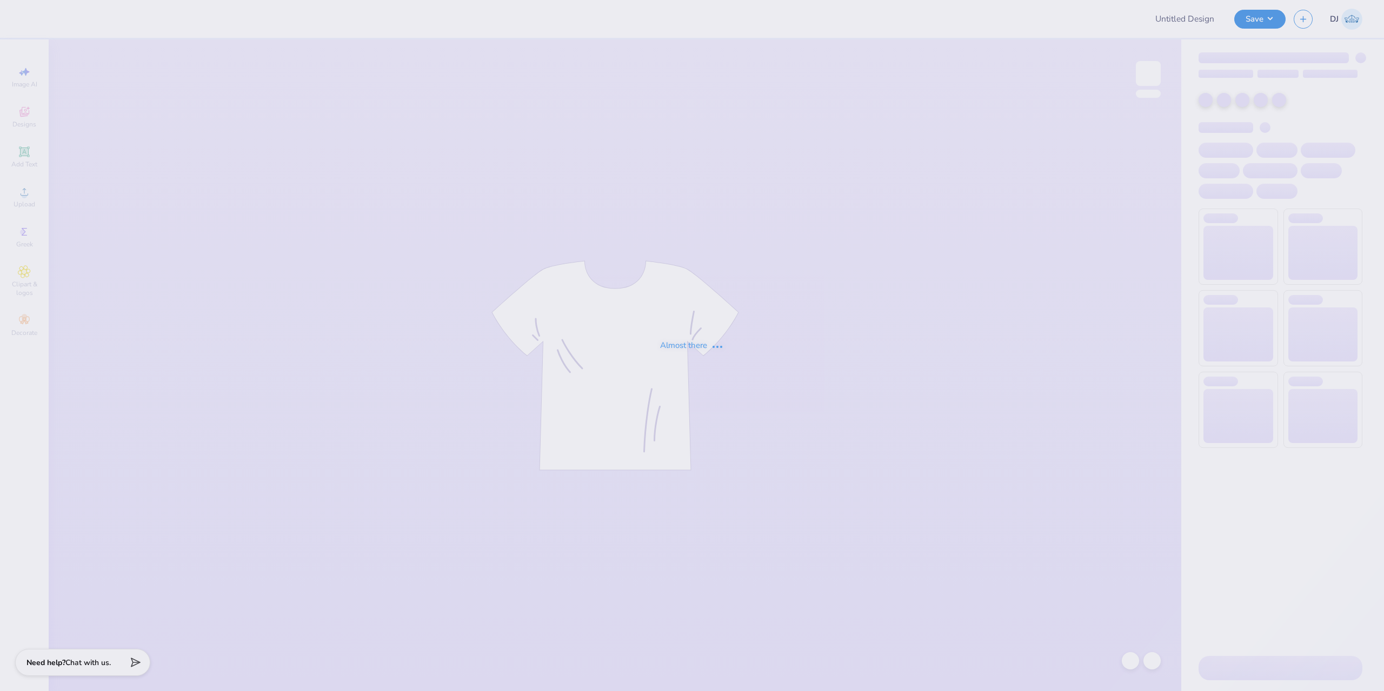
type input "retro rose shirt"
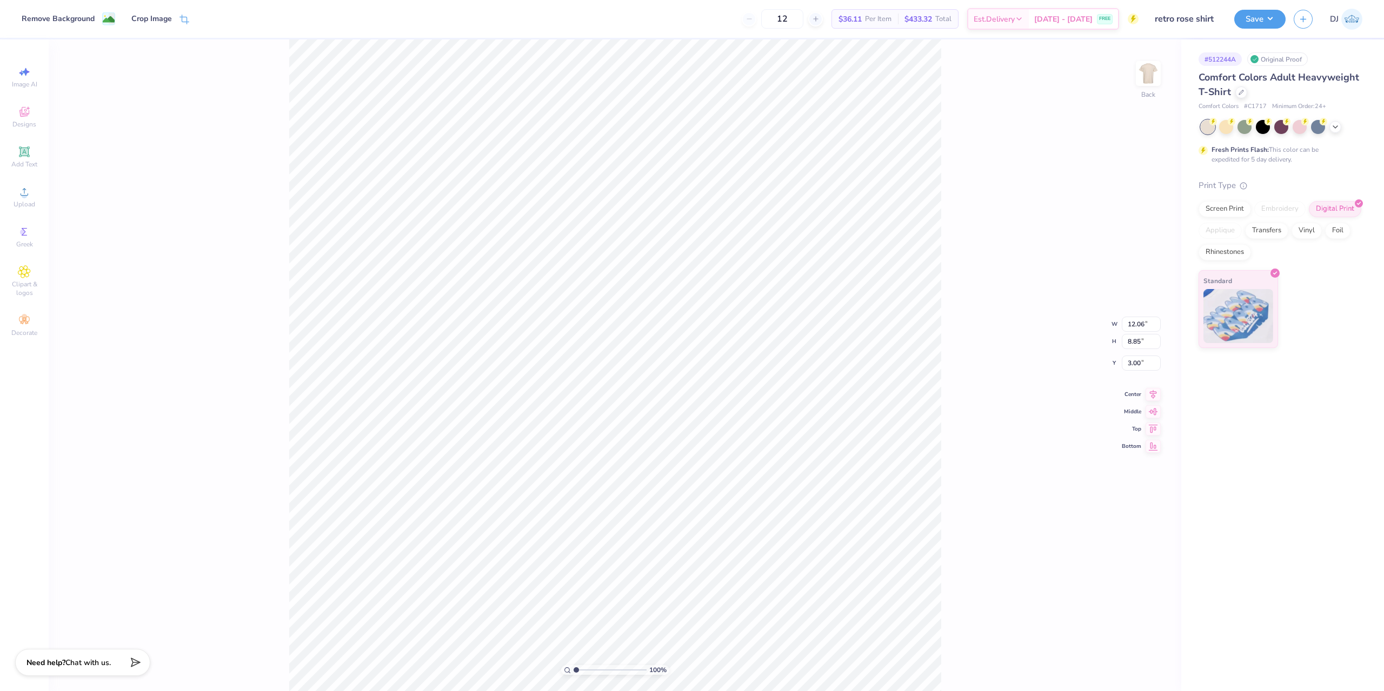
type input "3.15"
type input "3.00"
